Goal: Information Seeking & Learning: Understand process/instructions

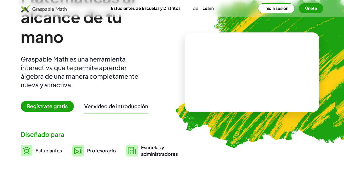
scroll to position [44, 0]
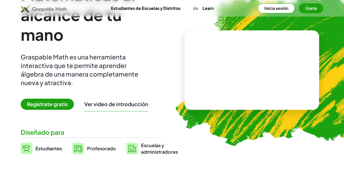
click at [61, 103] on span "Regístrate gratis" at bounding box center [47, 104] width 53 height 11
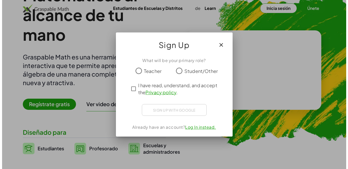
scroll to position [0, 0]
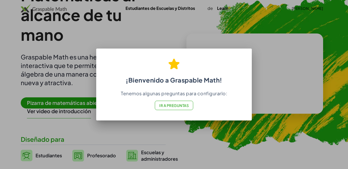
click at [177, 103] on font "Ir a Preguntas" at bounding box center [174, 105] width 30 height 5
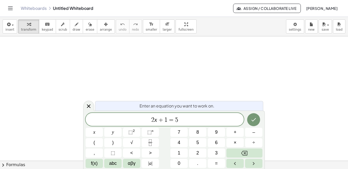
click at [191, 119] on span "2 x + 1 = 5" at bounding box center [165, 119] width 158 height 7
click at [187, 118] on span "2 x + 1 = 5 ​" at bounding box center [165, 119] width 158 height 7
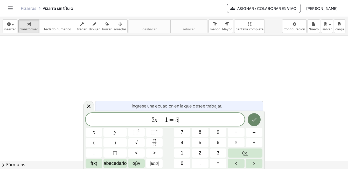
click at [255, 120] on icon "Hecho" at bounding box center [254, 119] width 6 height 6
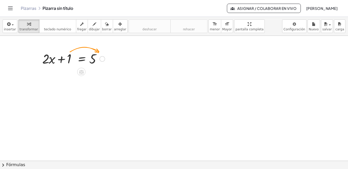
click at [70, 52] on div at bounding box center [74, 59] width 68 height 18
click at [102, 59] on div at bounding box center [102, 59] width 6 height 6
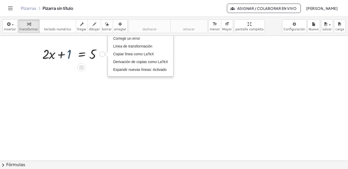
scroll to position [6, 0]
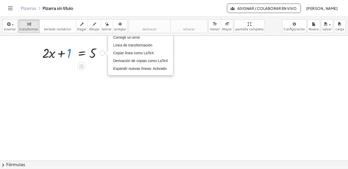
click at [71, 56] on div at bounding box center [74, 53] width 68 height 18
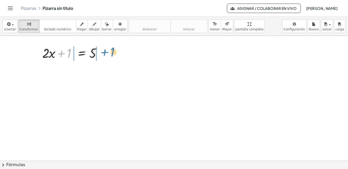
drag, startPoint x: 70, startPoint y: 54, endPoint x: 113, endPoint y: 52, distance: 43.6
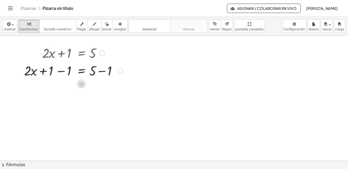
click at [81, 85] on icon at bounding box center [81, 84] width 5 height 4
click at [78, 100] on div at bounding box center [174, 171] width 348 height 282
click at [101, 74] on div at bounding box center [74, 70] width 104 height 18
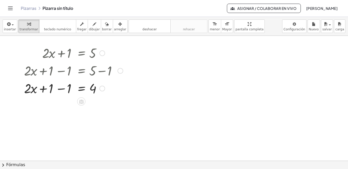
click at [62, 89] on div at bounding box center [74, 88] width 104 height 18
click at [63, 92] on div at bounding box center [74, 88] width 104 height 18
click at [65, 92] on div at bounding box center [74, 88] width 104 height 18
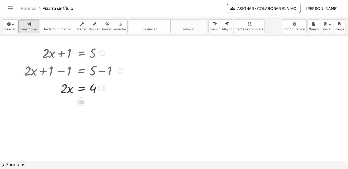
click at [65, 92] on div at bounding box center [74, 88] width 104 height 18
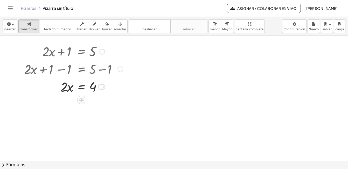
click at [65, 92] on div at bounding box center [74, 87] width 104 height 18
click at [65, 90] on div at bounding box center [74, 87] width 104 height 18
drag, startPoint x: 64, startPoint y: 89, endPoint x: 97, endPoint y: 99, distance: 34.4
click at [96, 109] on div at bounding box center [74, 108] width 104 height 26
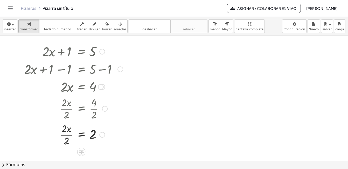
click at [65, 131] on div at bounding box center [74, 134] width 104 height 26
click at [63, 130] on div at bounding box center [74, 134] width 104 height 26
click at [64, 133] on div at bounding box center [74, 134] width 104 height 26
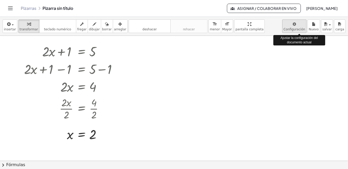
click at [297, 27] on body "Actividades matemáticas comprensibles Comenzar Banco de actividades Trabajo asi…" at bounding box center [174, 84] width 348 height 169
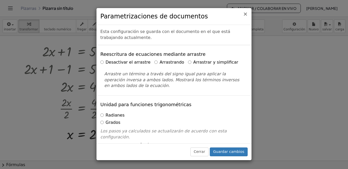
click at [246, 14] on span "×" at bounding box center [245, 14] width 5 height 6
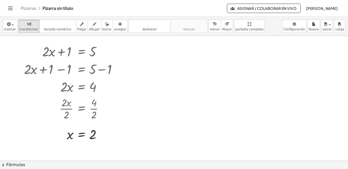
click at [237, 8] on font "Asignar / Colaborar en vivo" at bounding box center [266, 8] width 59 height 5
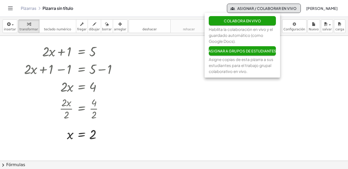
click at [184, 54] on div at bounding box center [174, 170] width 348 height 282
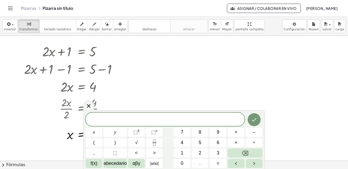
click at [10, 9] on icon "Alternar navegación" at bounding box center [10, 8] width 6 height 6
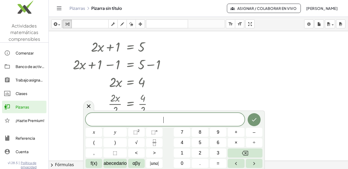
click at [113, 118] on span "​" at bounding box center [165, 119] width 159 height 7
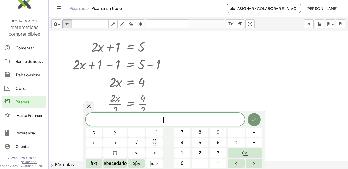
click at [186, 76] on div at bounding box center [198, 165] width 299 height 282
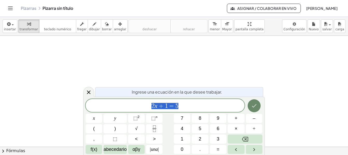
click at [256, 106] on icon "Hecho" at bounding box center [254, 106] width 6 height 6
